Goal: Task Accomplishment & Management: Use online tool/utility

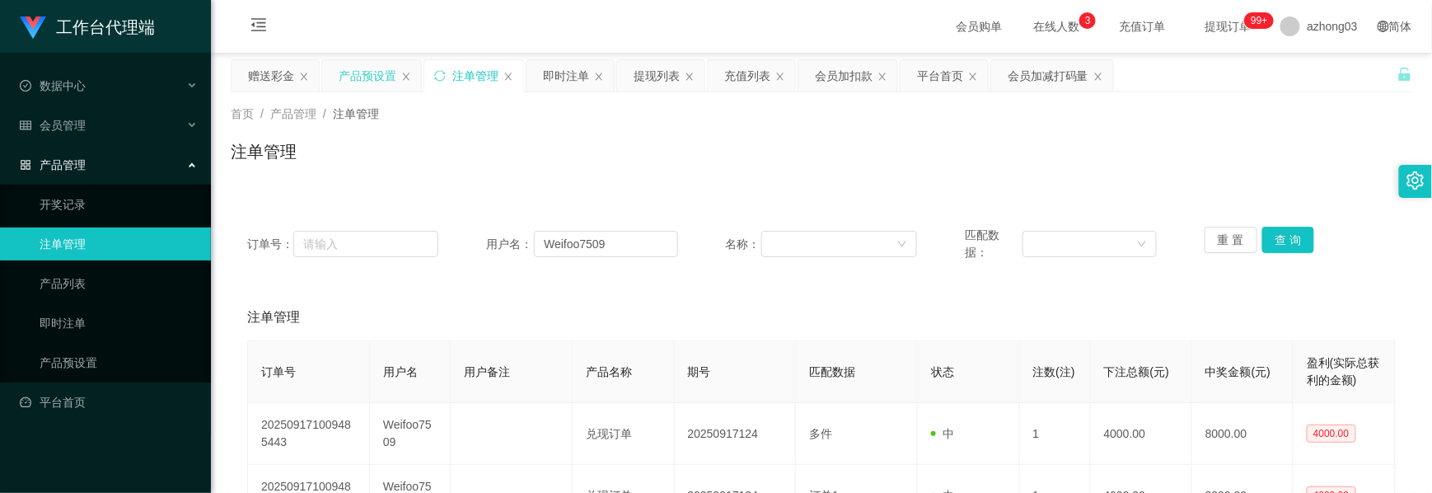
click at [387, 80] on div "产品预设置" at bounding box center [368, 75] width 58 height 31
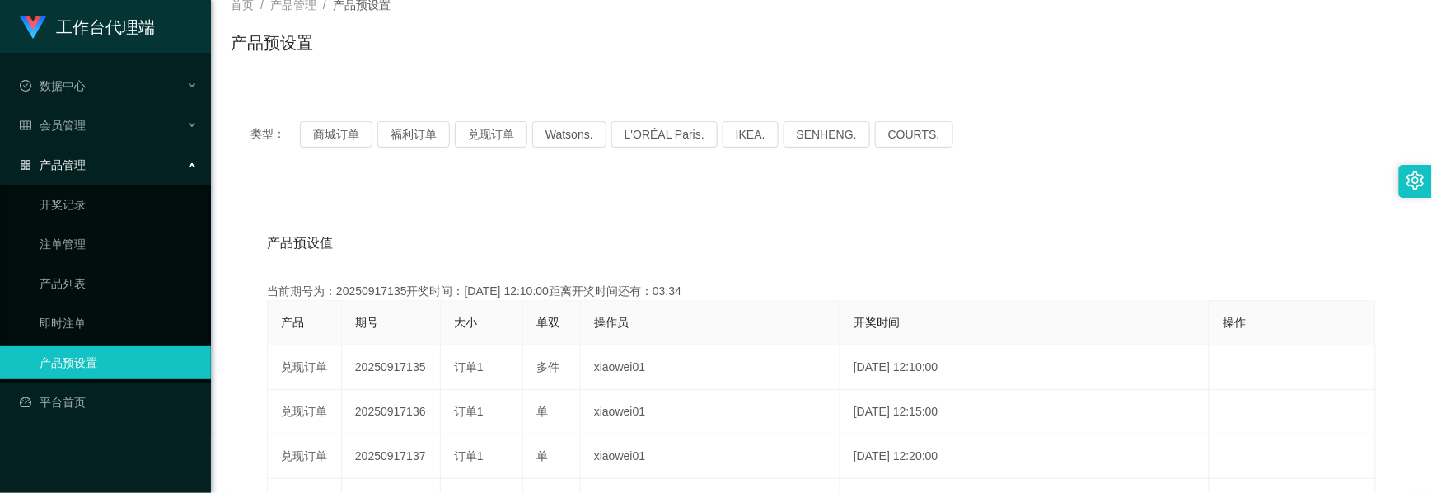
scroll to position [110, 0]
click at [420, 143] on button "福利订单" at bounding box center [413, 133] width 73 height 26
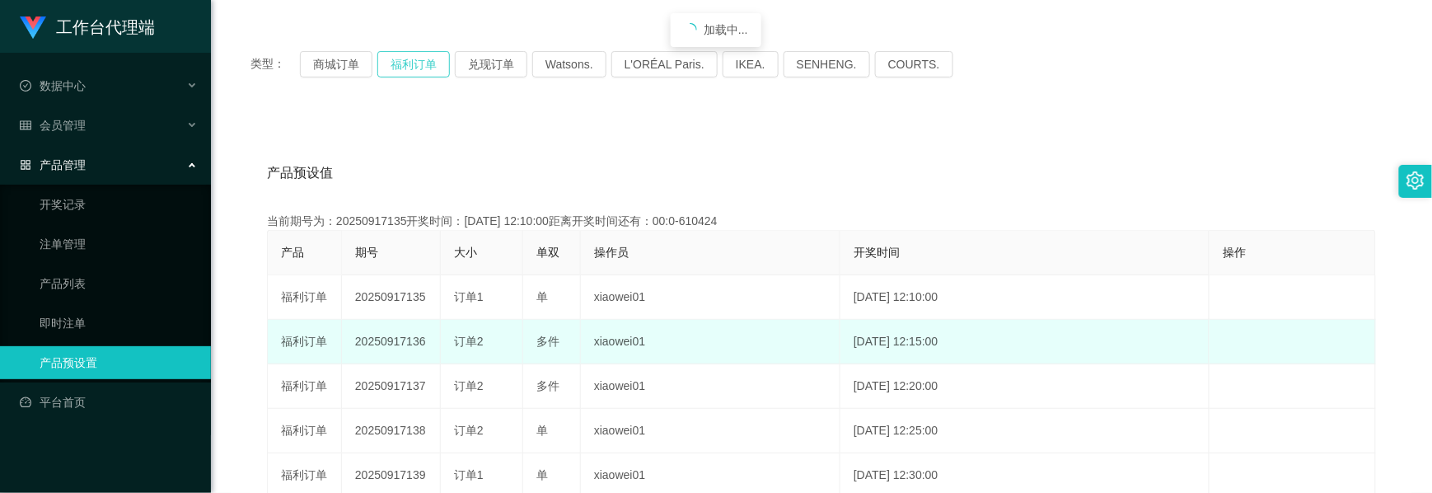
scroll to position [330, 0]
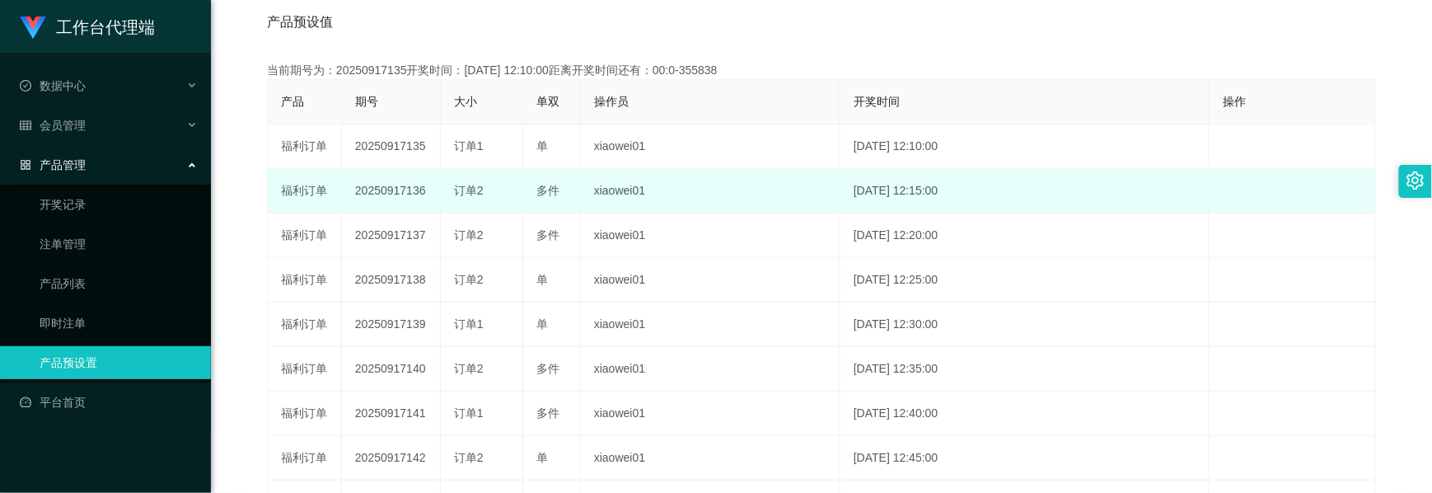
click at [379, 194] on td "20250917136" at bounding box center [391, 191] width 99 height 44
click at [377, 193] on td "20250917136" at bounding box center [391, 191] width 99 height 44
copy td "20250917136"
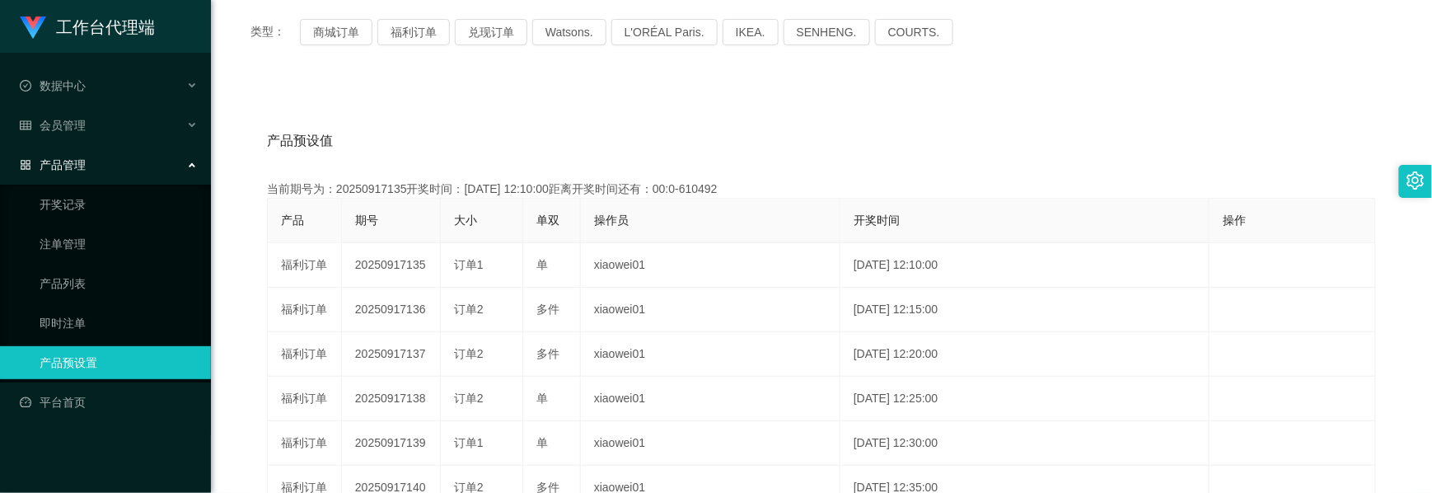
scroll to position [110, 0]
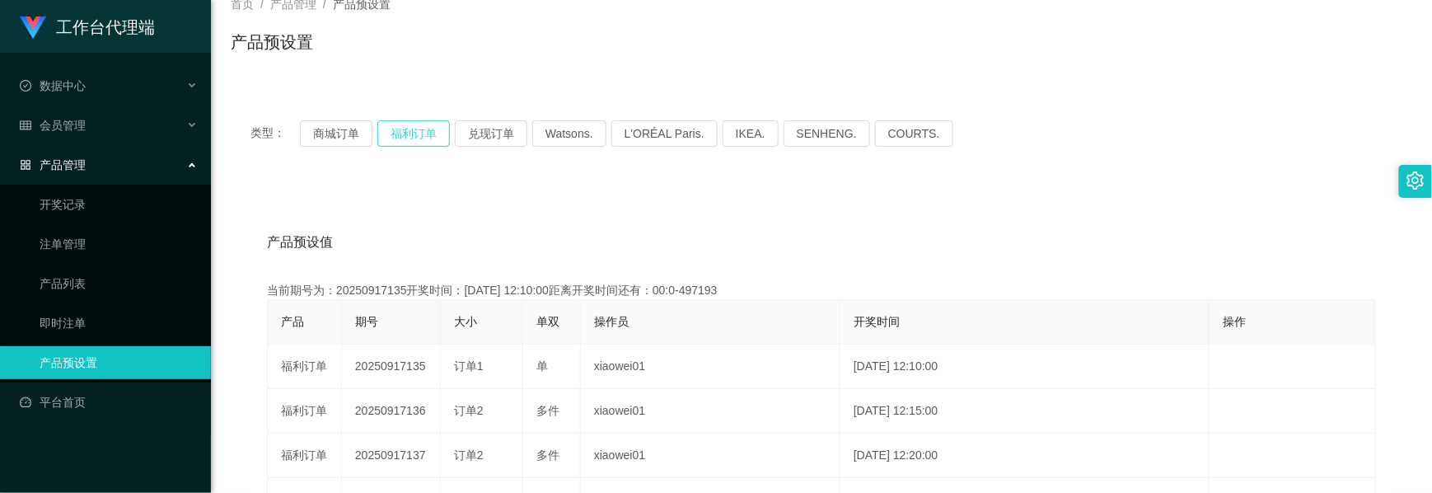
click at [420, 135] on button "福利订单" at bounding box center [413, 133] width 73 height 26
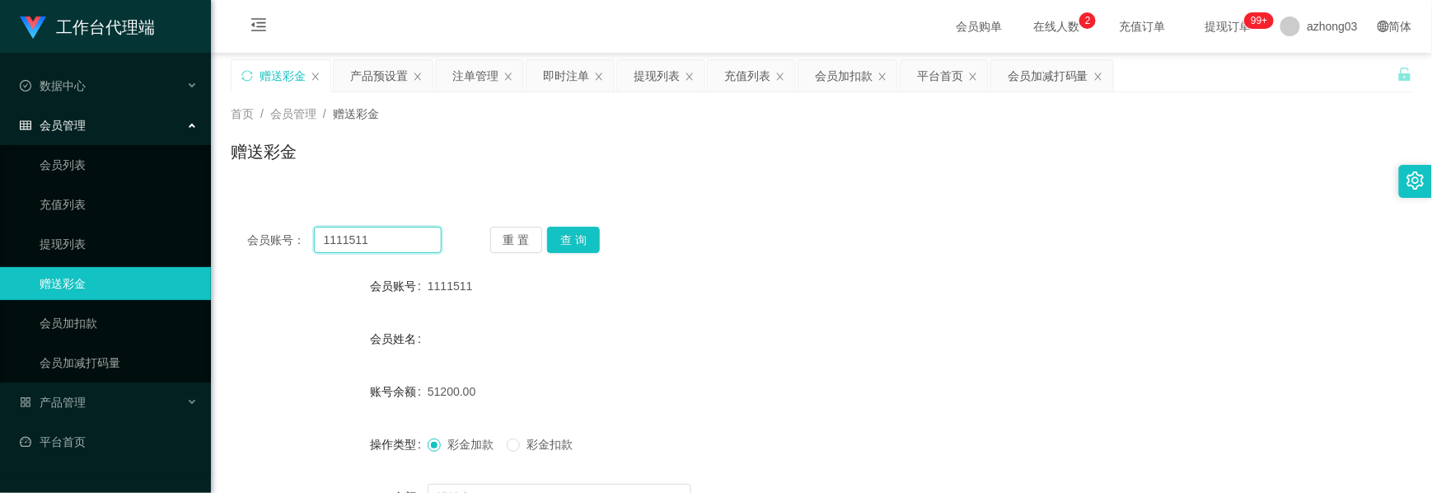
drag, startPoint x: 376, startPoint y: 241, endPoint x: 241, endPoint y: 219, distance: 136.8
click at [242, 222] on div "会员账号： 1111511 重 置 查 询 会员账号 1111511 会员姓名 账号余额 51200.00 操作类型 彩金加款 彩金扣款 金额 确 定" at bounding box center [822, 406] width 1182 height 392
paste input "Natelie"
type input "Natelie"
click at [581, 242] on button "查 询" at bounding box center [573, 240] width 53 height 26
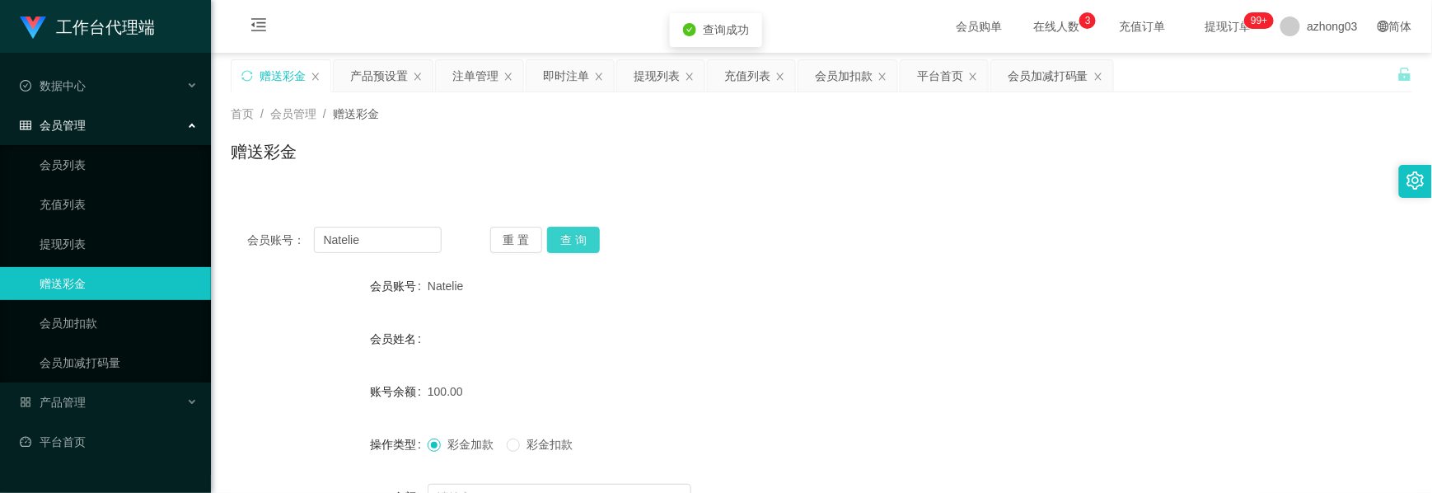
scroll to position [110, 0]
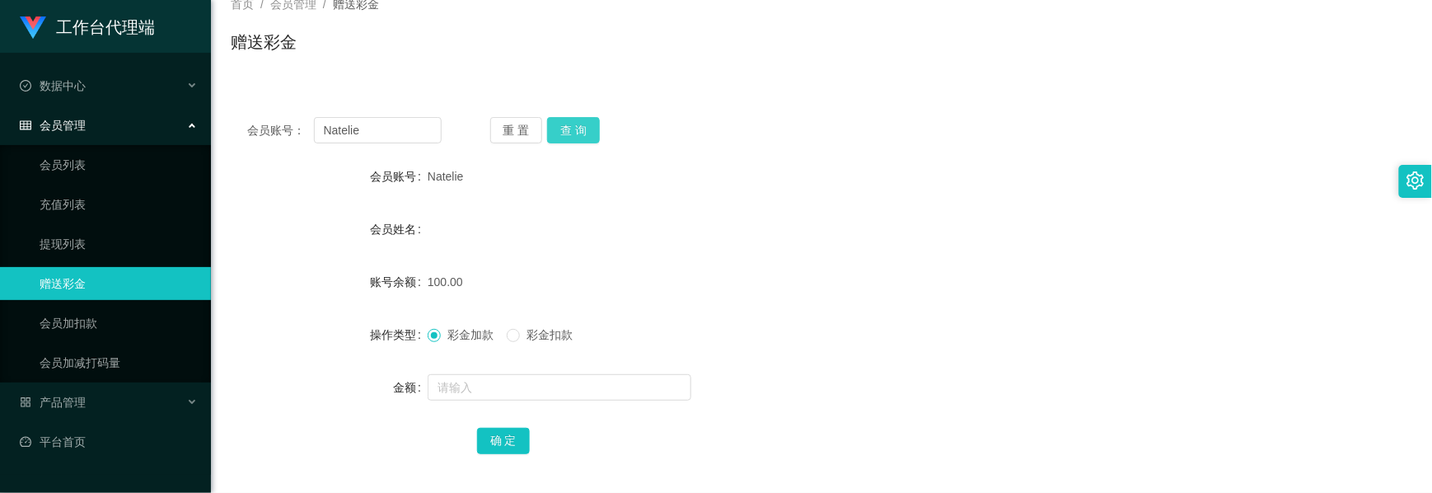
click at [571, 135] on button "查 询" at bounding box center [573, 130] width 53 height 26
click at [571, 135] on div "重 置 查 询" at bounding box center [587, 130] width 194 height 26
drag, startPoint x: 571, startPoint y: 135, endPoint x: 513, endPoint y: 341, distance: 214.2
click at [513, 344] on label "彩金扣款" at bounding box center [543, 334] width 73 height 17
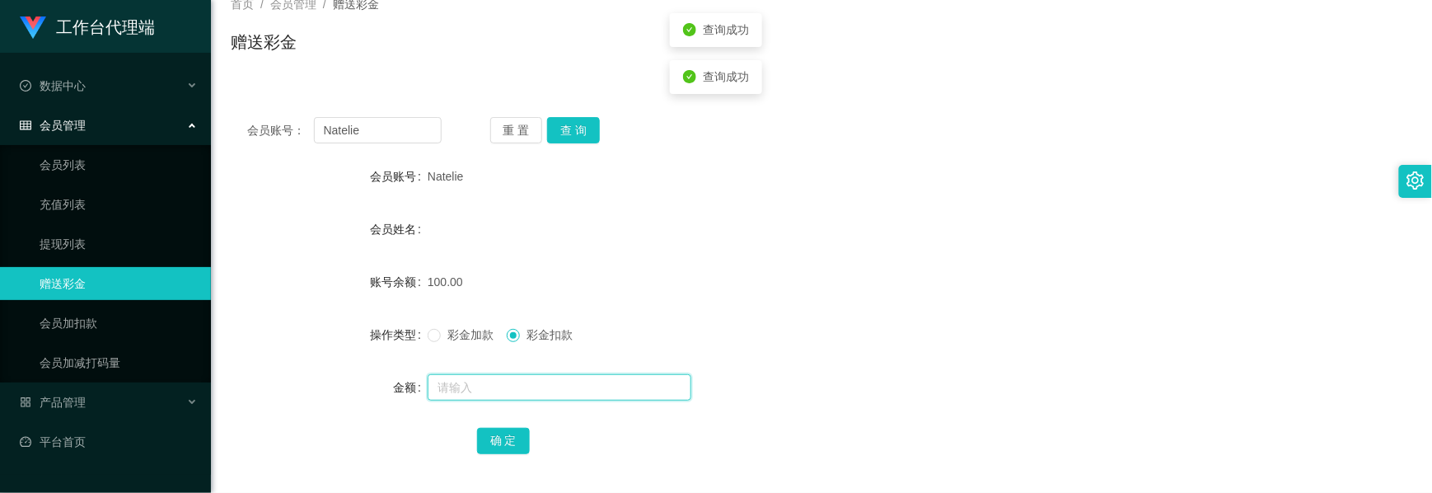
click at [526, 387] on input "text" at bounding box center [560, 387] width 264 height 26
type input "200"
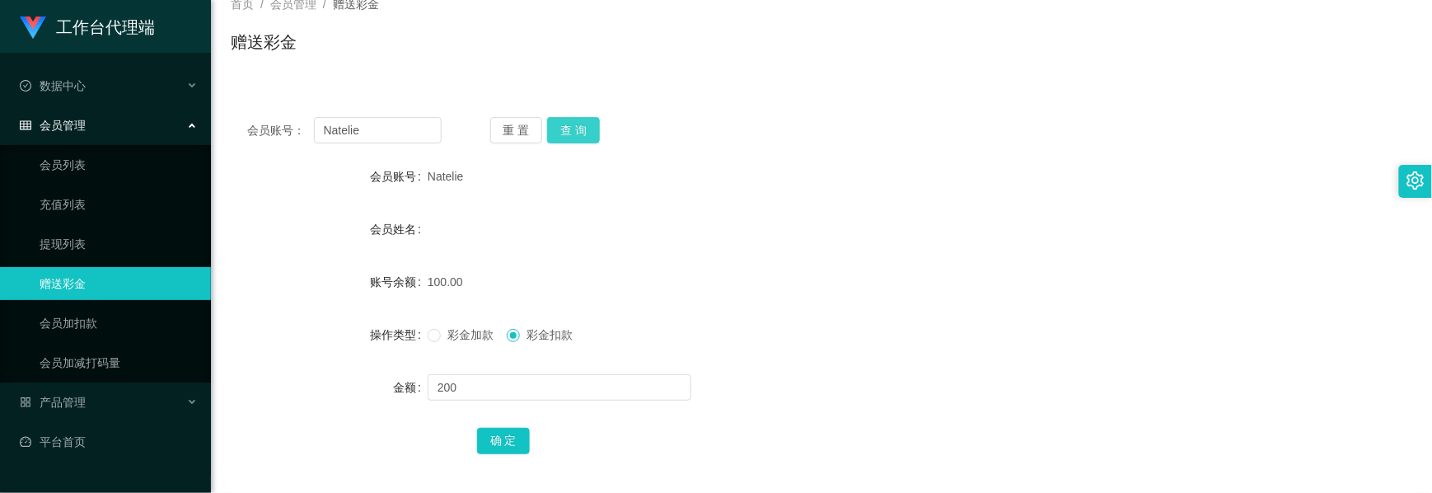
click at [593, 130] on button "查 询" at bounding box center [573, 130] width 53 height 26
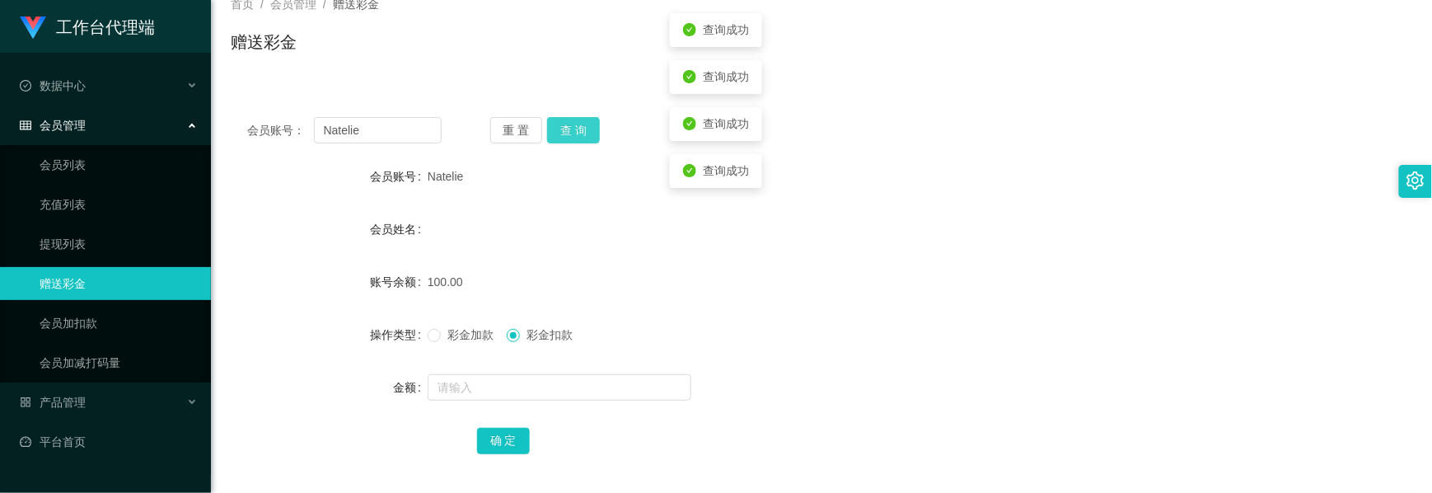
click at [593, 130] on button "查 询" at bounding box center [573, 130] width 53 height 26
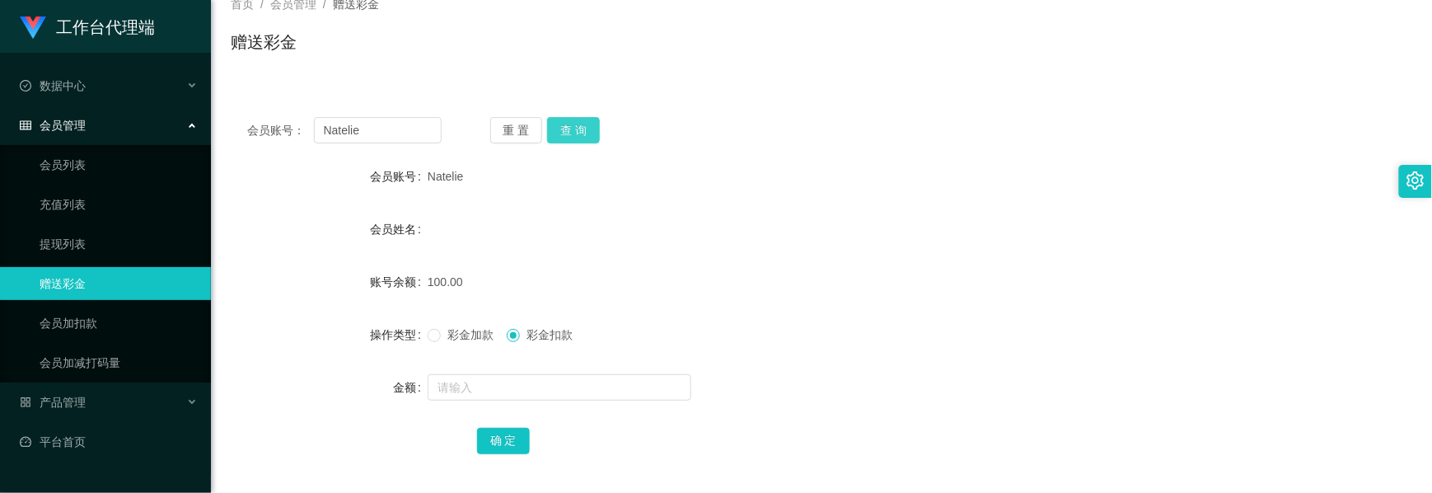
click at [591, 136] on button "查 询" at bounding box center [573, 130] width 53 height 26
click at [591, 136] on div "重 置 查 询" at bounding box center [587, 130] width 194 height 26
click at [591, 136] on button "查 询" at bounding box center [573, 130] width 53 height 26
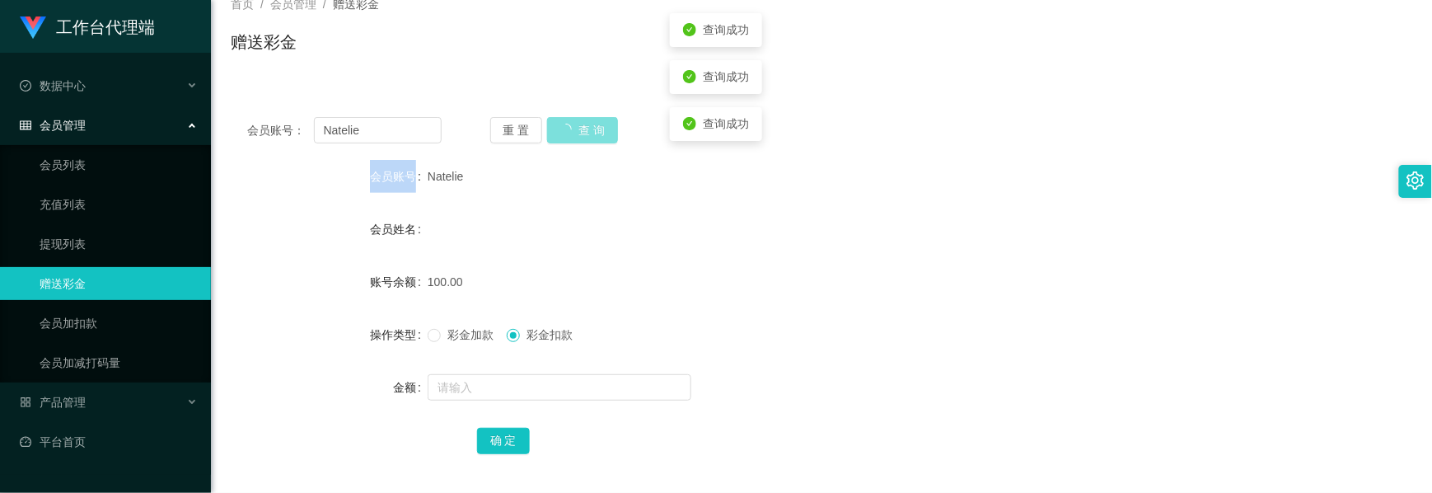
click at [591, 136] on div "重 置 查 询" at bounding box center [587, 130] width 194 height 26
click at [591, 136] on button "查 询" at bounding box center [573, 130] width 53 height 26
click at [591, 136] on div "重 置 查 询" at bounding box center [587, 130] width 194 height 26
click at [591, 136] on button "查 询" at bounding box center [573, 130] width 53 height 26
click at [591, 136] on div "重 置 查 询" at bounding box center [587, 130] width 194 height 26
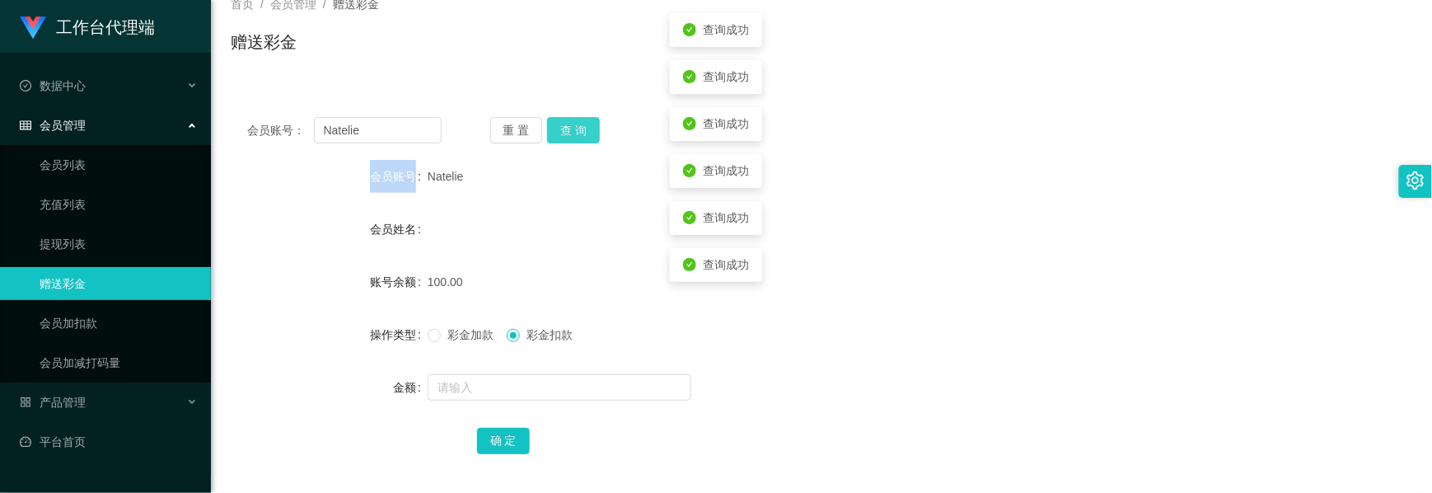
click at [591, 136] on button "查 询" at bounding box center [573, 130] width 53 height 26
click at [591, 136] on div "重 置 查 询" at bounding box center [587, 130] width 194 height 26
click at [591, 136] on button "查 询" at bounding box center [573, 130] width 53 height 26
click at [591, 136] on div "重 置 查 询" at bounding box center [587, 130] width 194 height 26
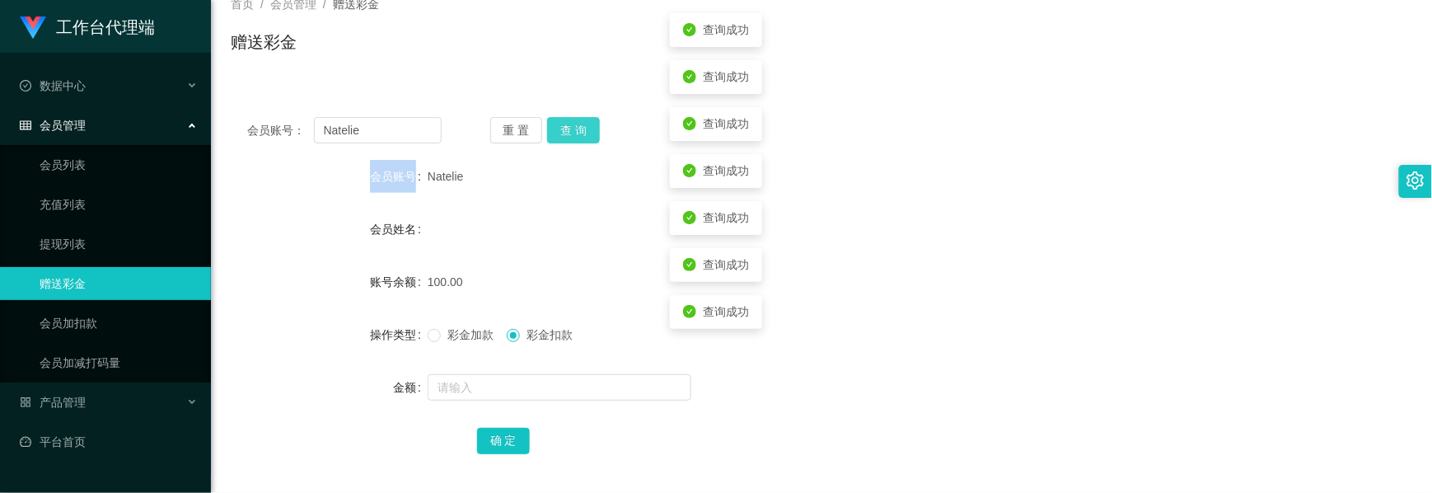
click at [591, 136] on button "查 询" at bounding box center [573, 130] width 53 height 26
click at [591, 136] on div "重 置 查 询" at bounding box center [587, 130] width 194 height 26
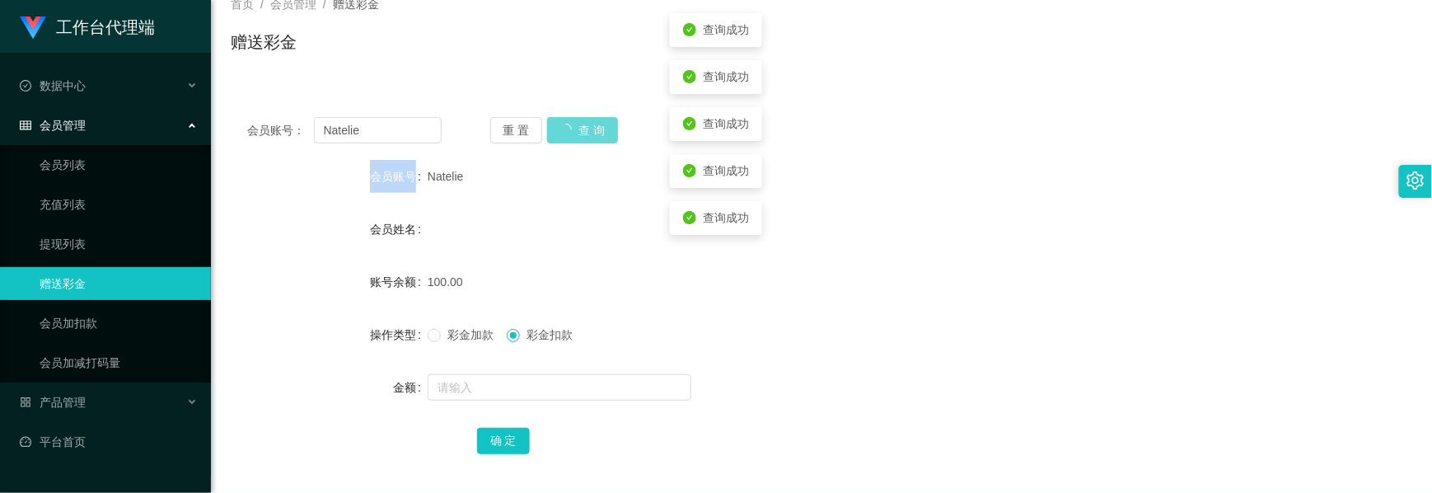
click at [591, 136] on div "重 置 查 询" at bounding box center [587, 130] width 194 height 26
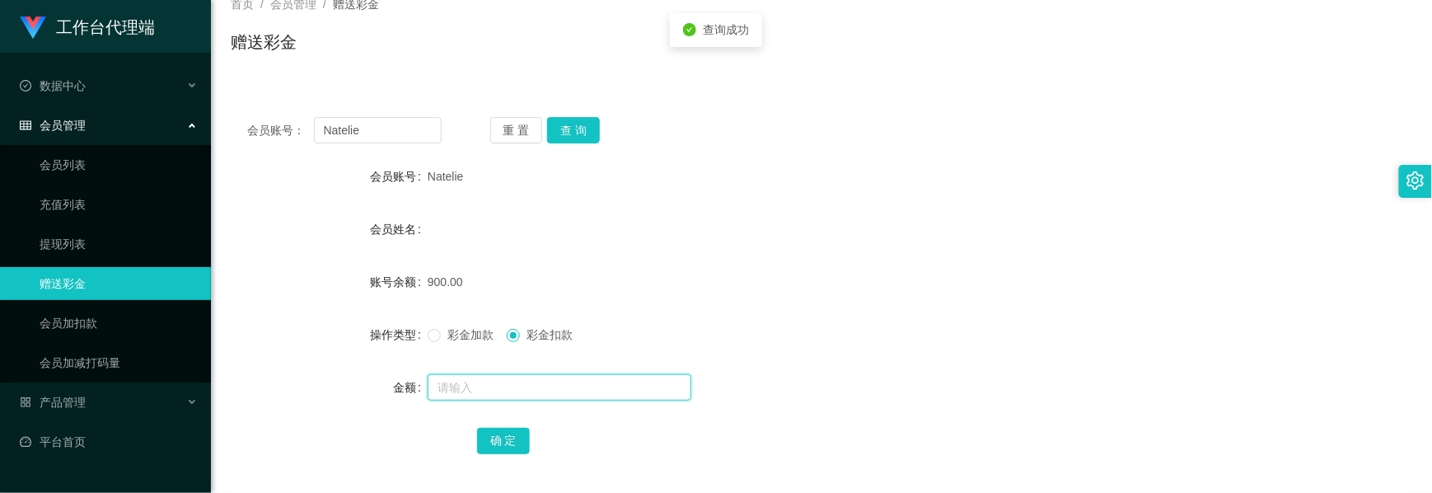
click at [473, 389] on input "text" at bounding box center [560, 387] width 264 height 26
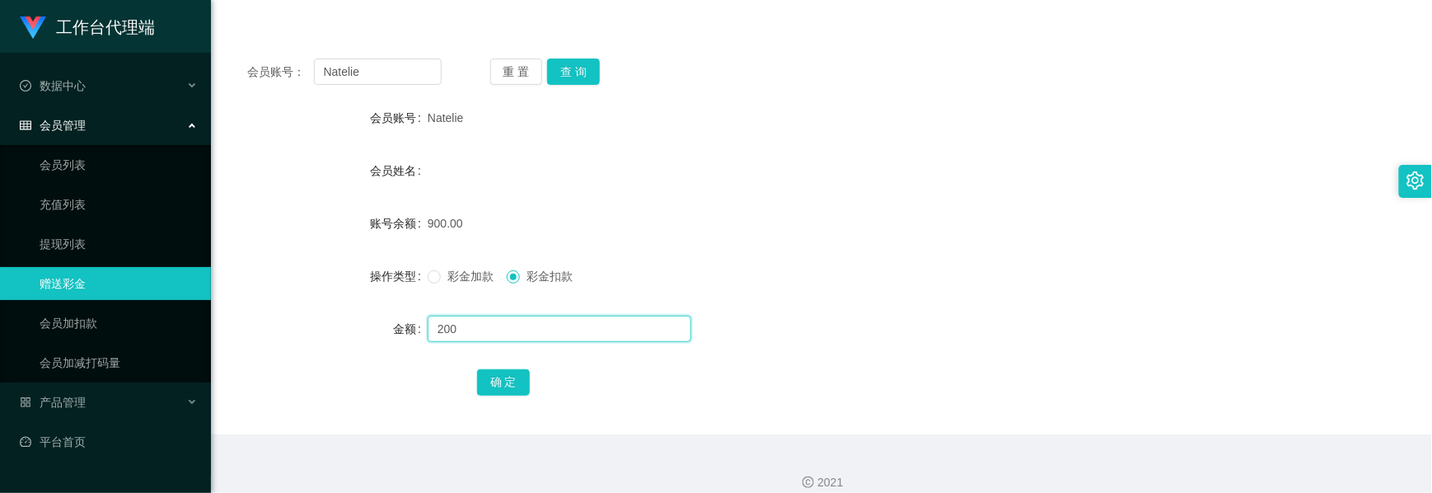
scroll to position [185, 0]
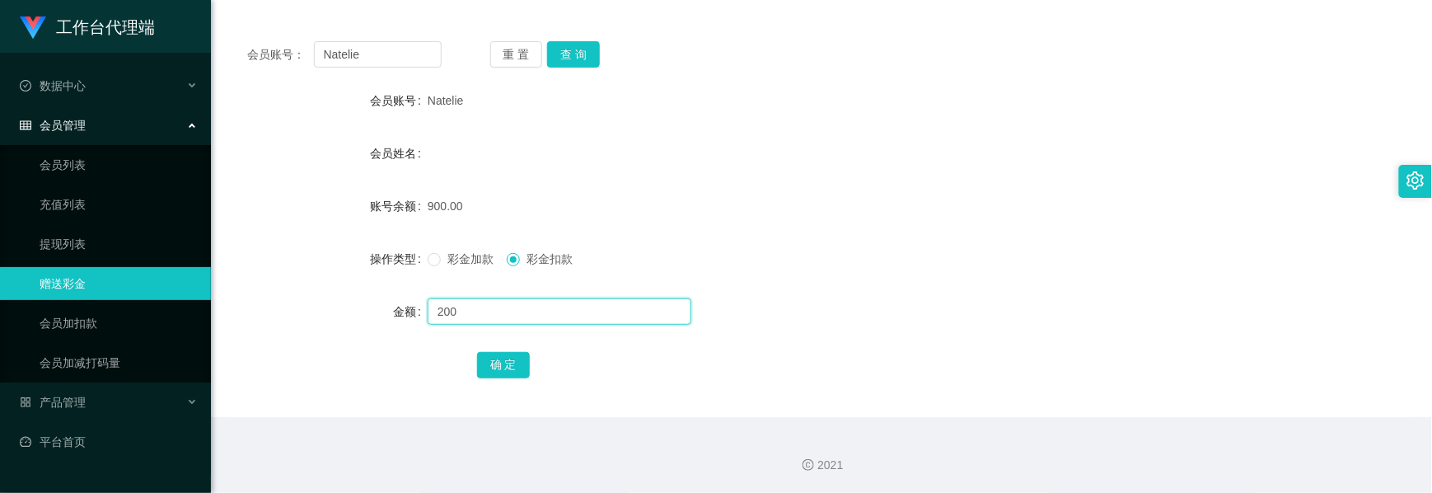
type input "200"
click at [501, 383] on div "会员账号： [PERSON_NAME] 重 置 查 询 会员账号 Natelie 会员姓名 账号余额 900.00 操作类型 彩金加款 彩金扣款 金额 200…" at bounding box center [822, 221] width 1182 height 392
click at [502, 366] on button "确 定" at bounding box center [503, 365] width 53 height 26
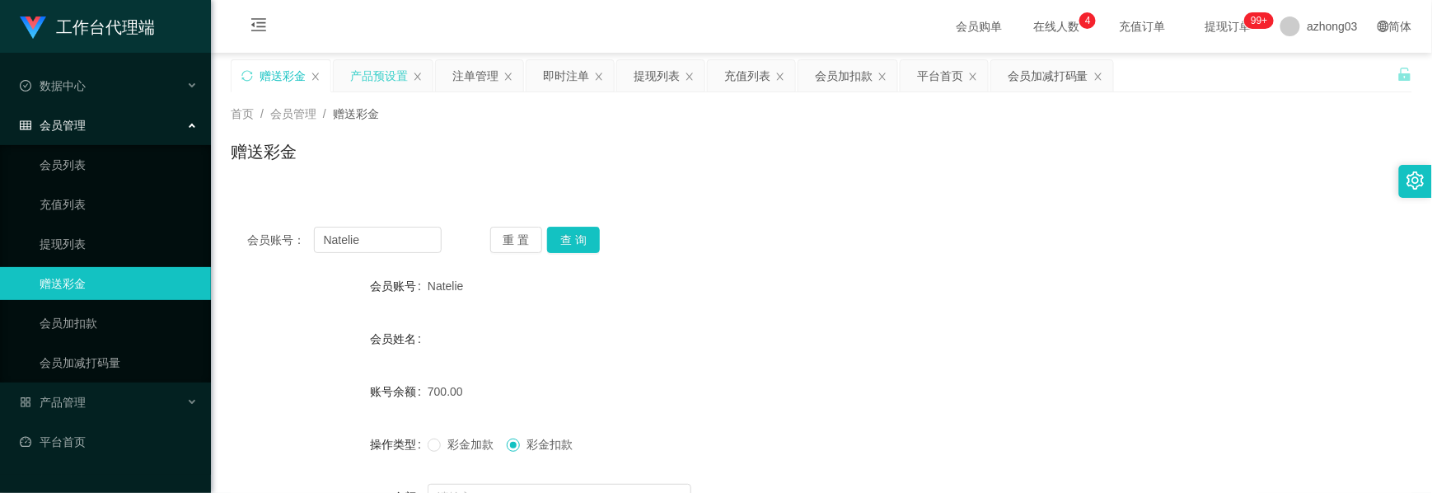
click at [397, 84] on div "产品预设置" at bounding box center [379, 75] width 58 height 31
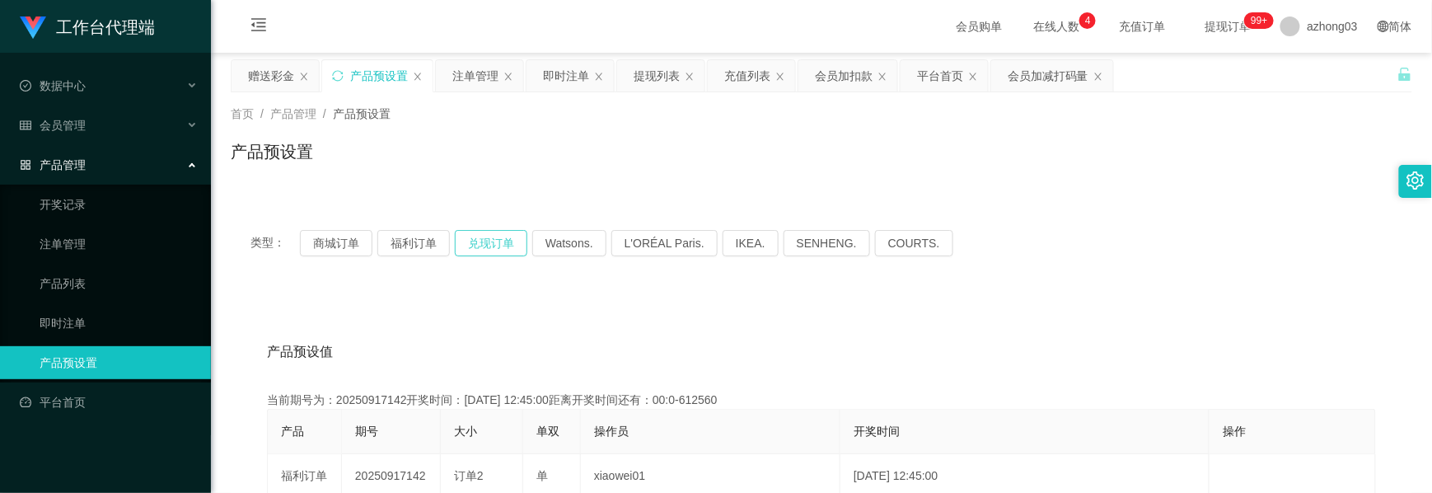
click at [472, 246] on button "兑现订单" at bounding box center [491, 243] width 73 height 26
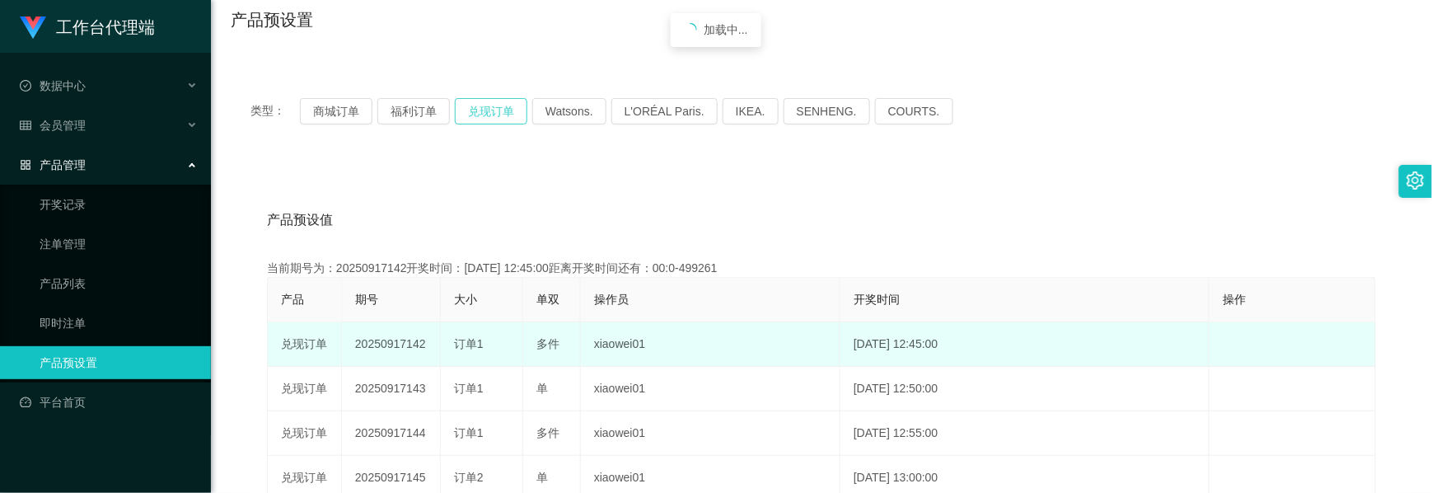
scroll to position [219, 0]
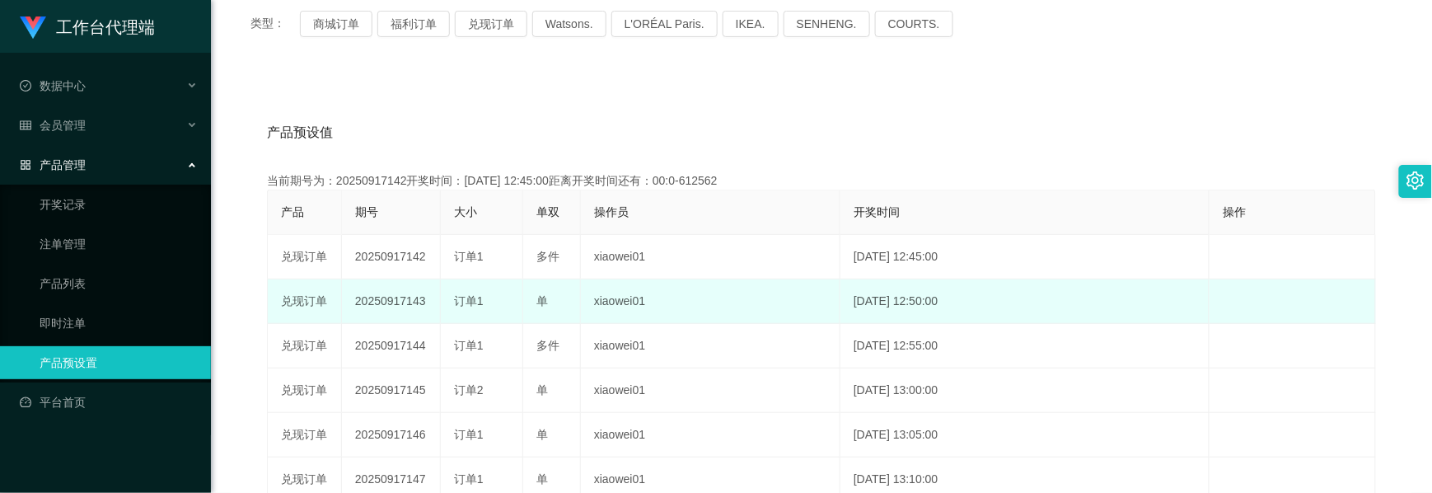
click at [400, 300] on td "20250917143" at bounding box center [391, 301] width 99 height 44
click at [396, 302] on td "20250917143" at bounding box center [391, 301] width 99 height 44
click at [396, 304] on td "20250917143" at bounding box center [391, 301] width 99 height 44
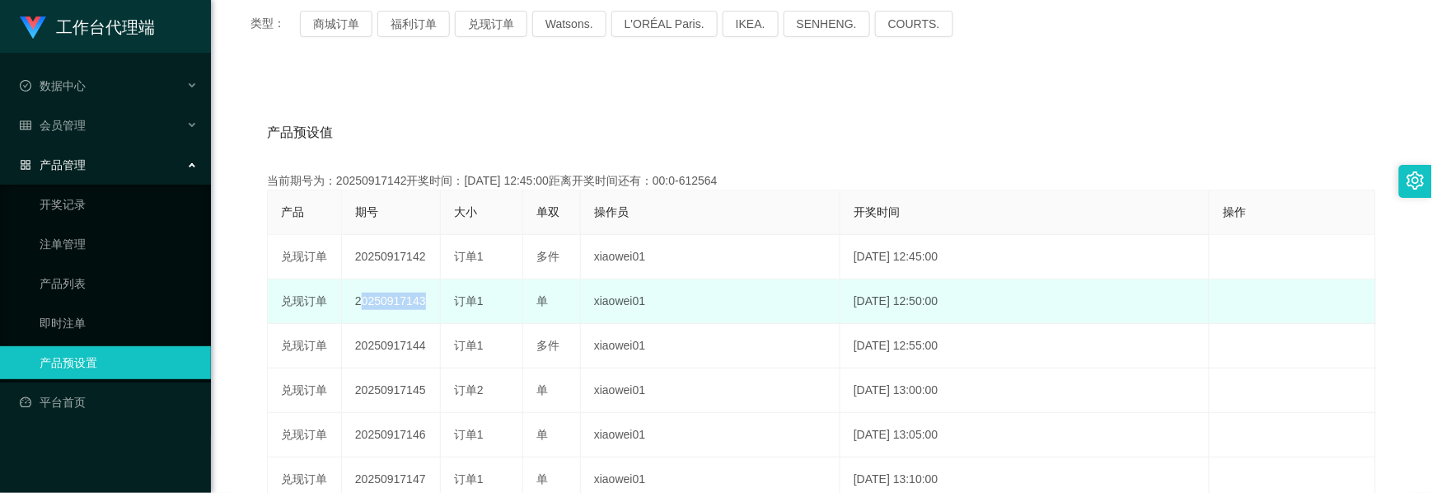
click at [400, 307] on td "20250917143" at bounding box center [391, 301] width 99 height 44
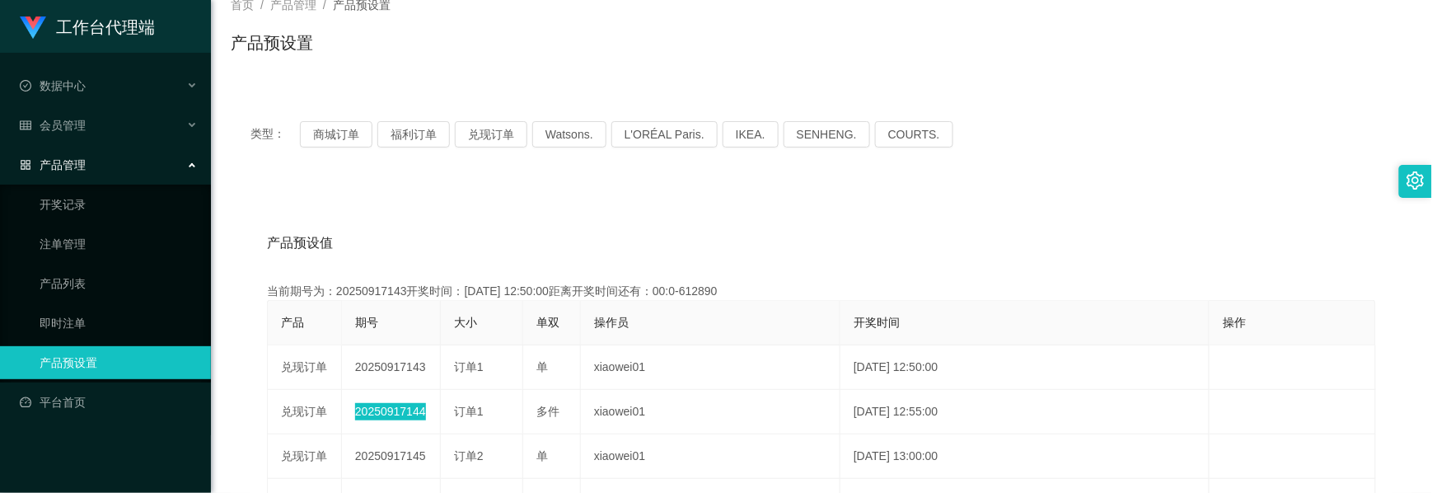
scroll to position [0, 0]
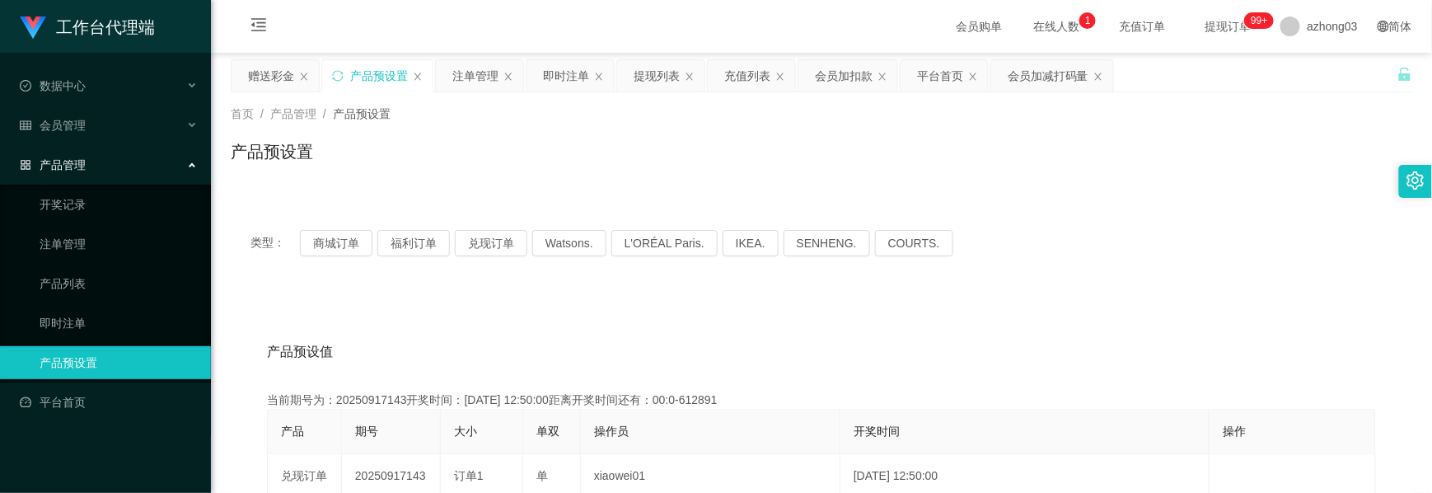
drag, startPoint x: 463, startPoint y: 74, endPoint x: 515, endPoint y: 127, distance: 74.0
click at [463, 74] on div "注单管理" at bounding box center [475, 75] width 46 height 31
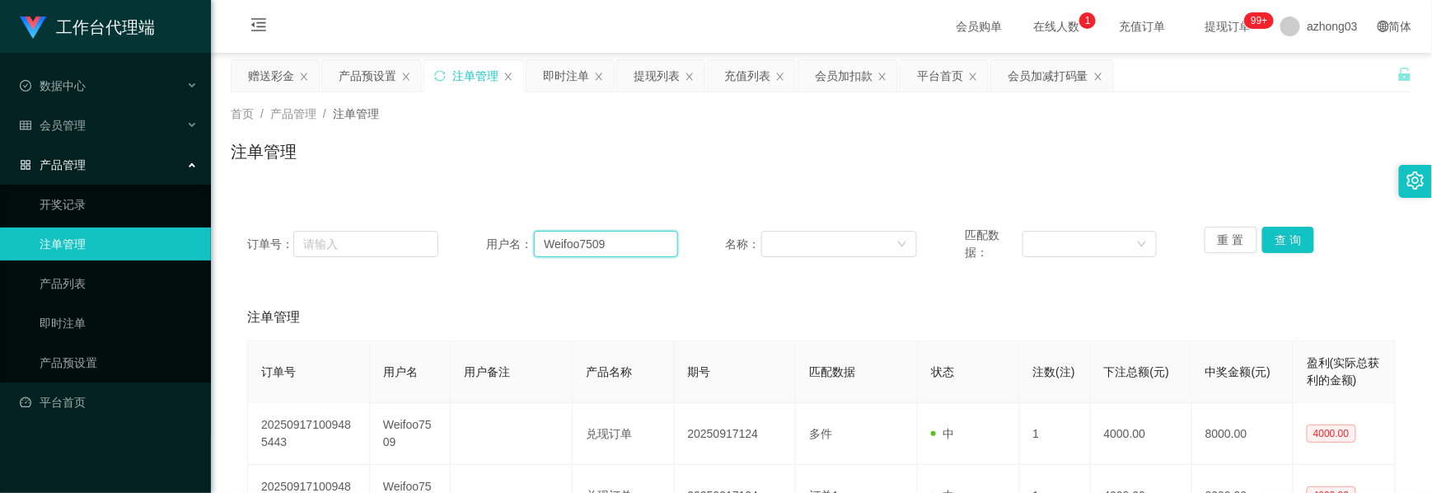
drag, startPoint x: 601, startPoint y: 241, endPoint x: 461, endPoint y: 224, distance: 140.3
click at [461, 224] on div "订单号： 用户名： Weifoo7509 名称： 匹配数据： 重 置 查 询" at bounding box center [822, 244] width 1182 height 68
paste input "Natelie"
type input "Natelie"
click at [1266, 232] on button "查 询" at bounding box center [1288, 240] width 53 height 26
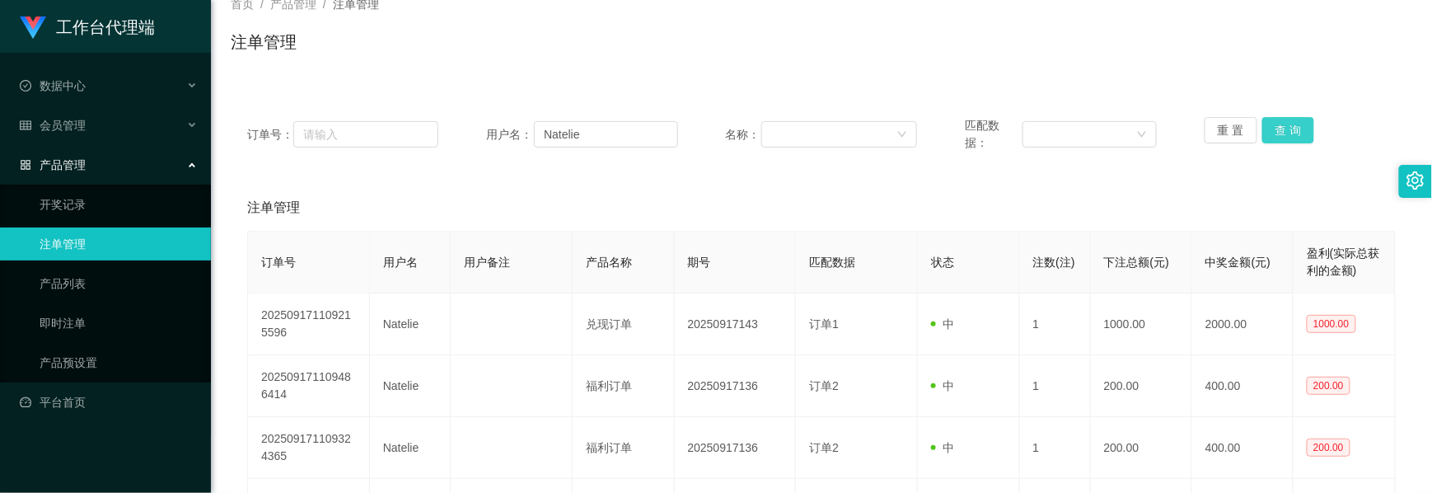
scroll to position [219, 0]
